Goal: Task Accomplishment & Management: Manage account settings

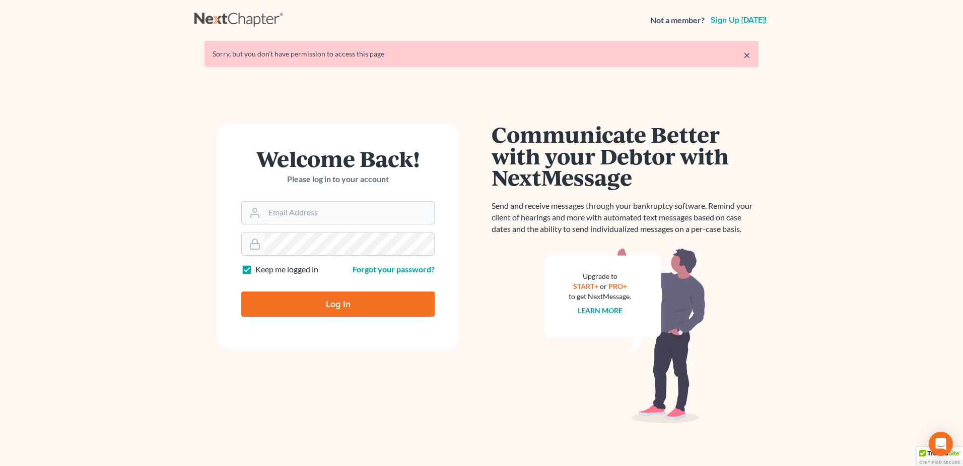
type input "[PERSON_NAME][EMAIL_ADDRESS][DOMAIN_NAME]"
click at [349, 307] on input "Log In" at bounding box center [338, 303] width 194 height 25
type input "Thinking..."
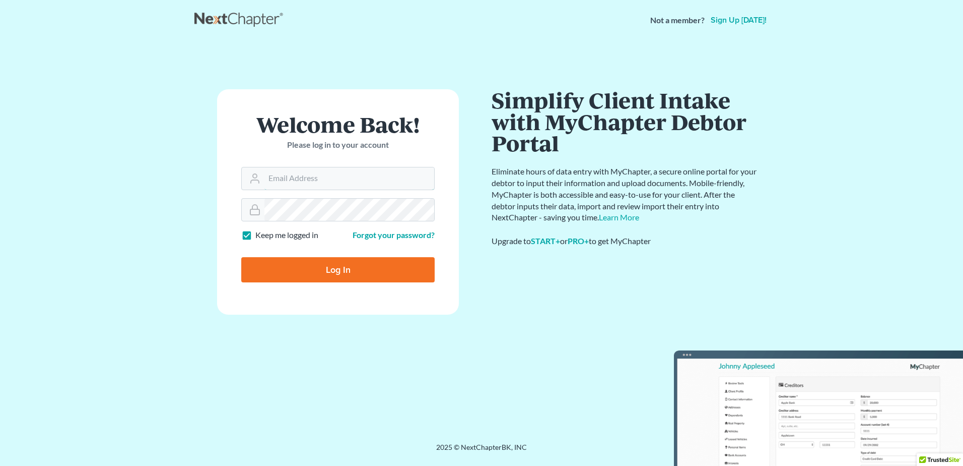
type input "[PERSON_NAME][EMAIL_ADDRESS][DOMAIN_NAME]"
click at [316, 269] on input "Log In" at bounding box center [338, 269] width 194 height 25
type input "Thinking..."
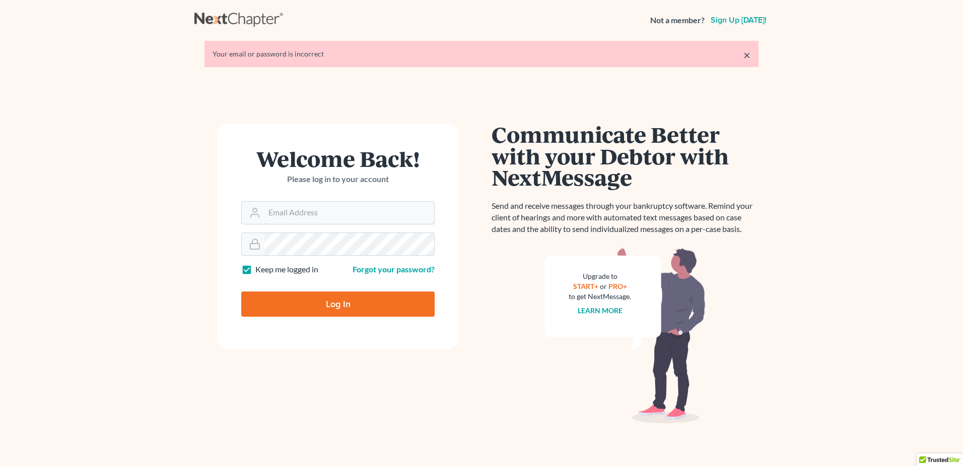
type input "[PERSON_NAME][EMAIL_ADDRESS][DOMAIN_NAME]"
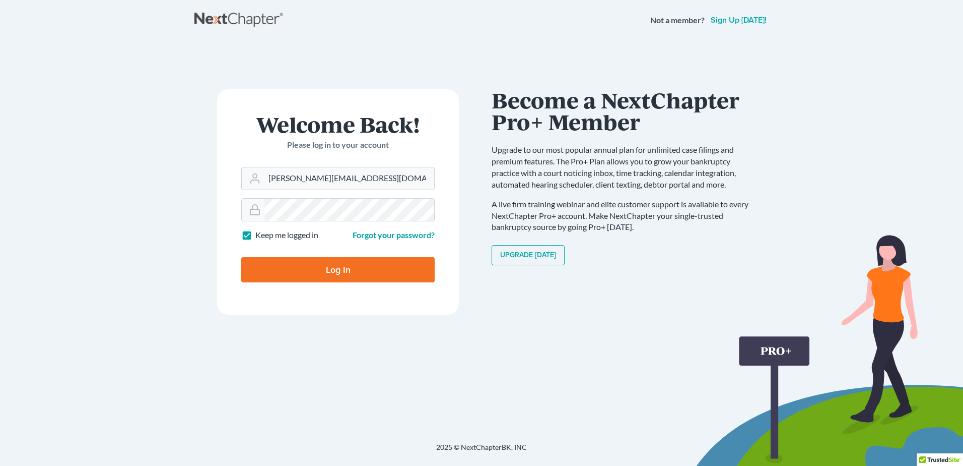
click at [249, 270] on input "Log In" at bounding box center [338, 269] width 194 height 25
type input "Thinking..."
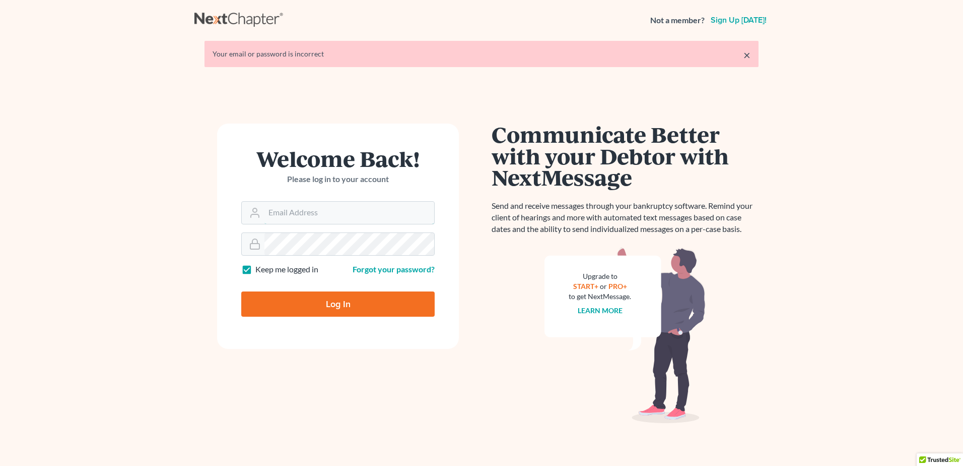
type input "[PERSON_NAME][EMAIL_ADDRESS][DOMAIN_NAME]"
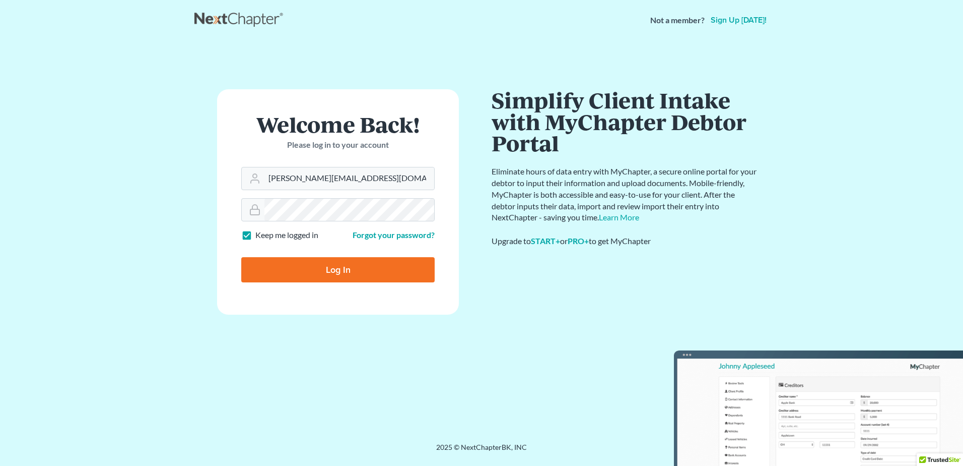
click at [149, 254] on main "× Your email or password is incorrect Welcome Back! Please log in to your accou…" at bounding box center [481, 228] width 963 height 377
click at [275, 268] on input "Log In" at bounding box center [338, 269] width 194 height 25
type input "Thinking..."
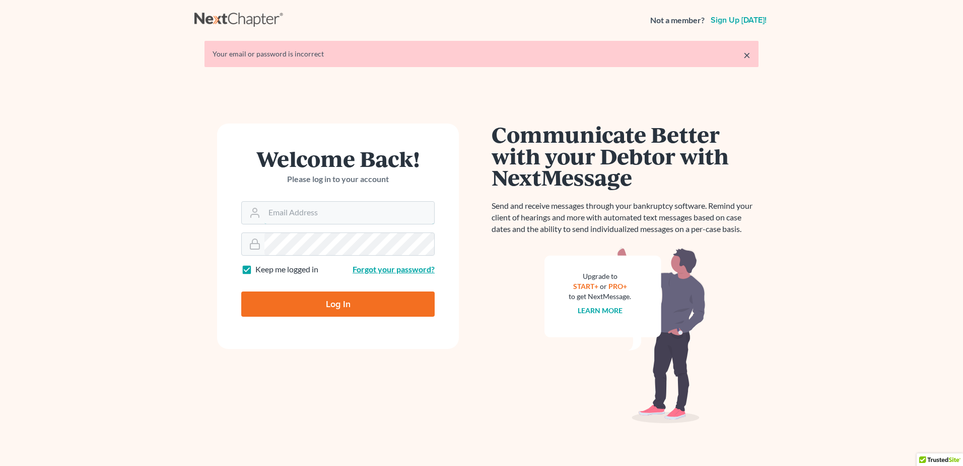
type input "[PERSON_NAME][EMAIL_ADDRESS][DOMAIN_NAME]"
click at [378, 270] on link "Forgot your password?" at bounding box center [394, 269] width 82 height 10
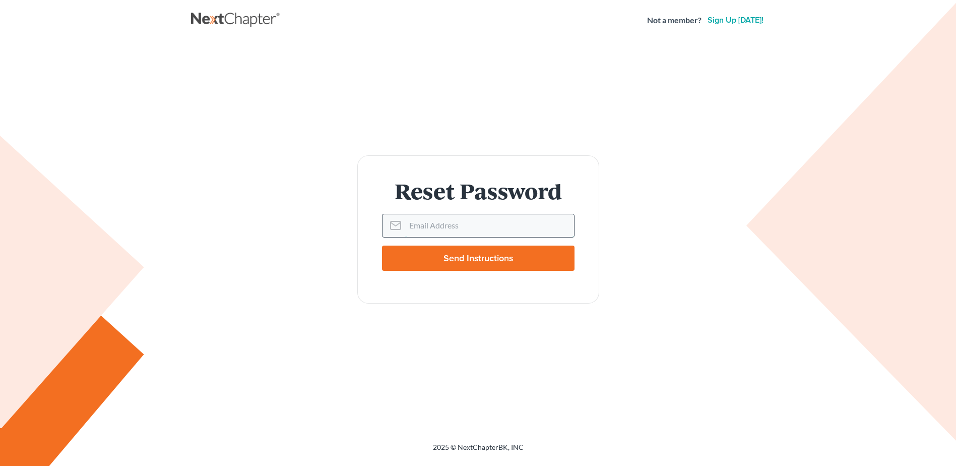
click at [418, 231] on input "Email Address" at bounding box center [489, 225] width 169 height 22
type input "[PERSON_NAME][EMAIL_ADDRESS][DOMAIN_NAME]"
click at [465, 258] on input "Send Instructions" at bounding box center [478, 257] width 192 height 25
